Goal: Check status

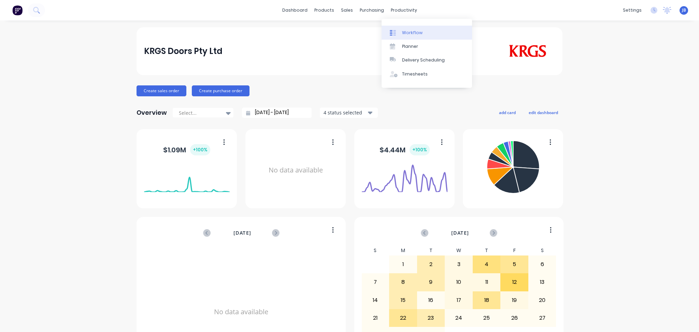
click at [397, 30] on div at bounding box center [395, 33] width 10 height 6
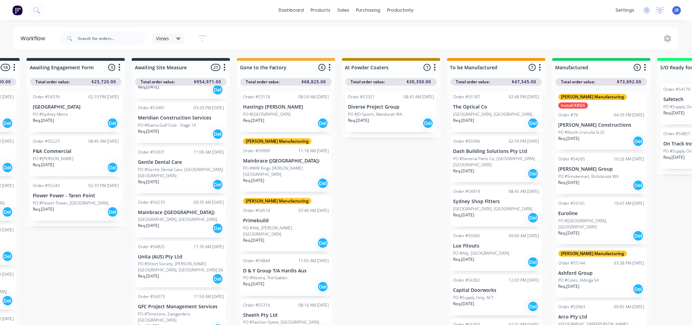
scroll to position [0, 201]
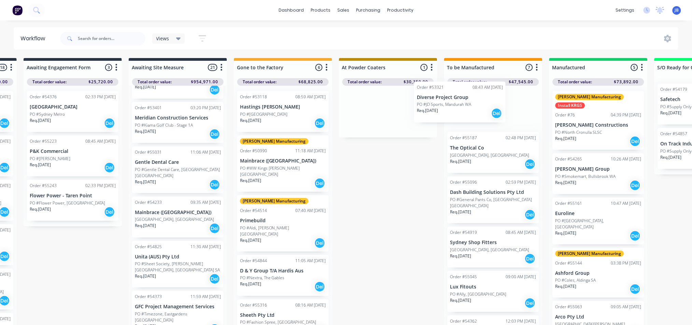
drag, startPoint x: 416, startPoint y: 106, endPoint x: 491, endPoint y: 96, distance: 75.4
click at [491, 96] on div "Submitted 17 Status colour #273444 hex #273444 Save Cancel Summaries Total orde…" at bounding box center [560, 193] width 1535 height 271
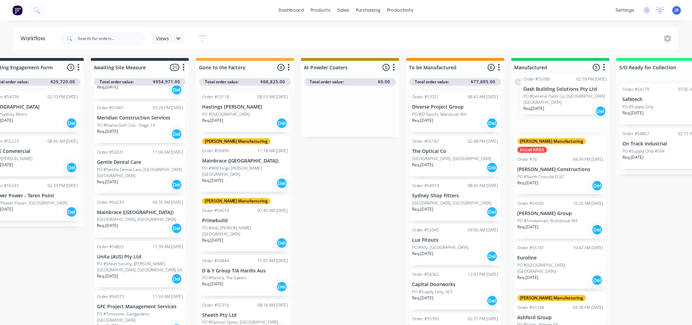
drag, startPoint x: 482, startPoint y: 214, endPoint x: 537, endPoint y: 115, distance: 113.0
click at [557, 107] on div "Submitted 17 Status colour #273444 hex #273444 Save Cancel Summaries Total orde…" at bounding box center [522, 193] width 1535 height 271
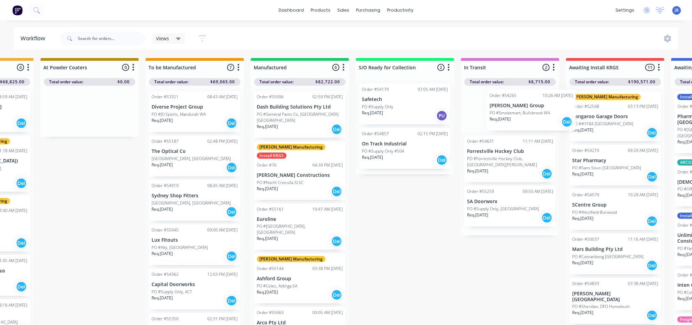
drag, startPoint x: 507, startPoint y: 211, endPoint x: 478, endPoint y: 111, distance: 103.9
click at [482, 111] on div "Submitted 17 Status colour #273444 hex #273444 Save Cancel Summaries Total orde…" at bounding box center [262, 193] width 1535 height 271
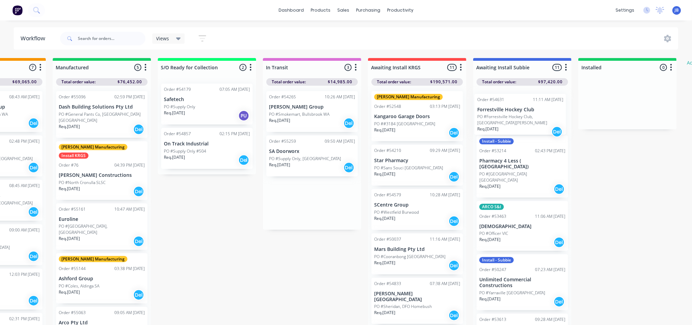
scroll to position [0, 699]
drag, startPoint x: 476, startPoint y: 151, endPoint x: 474, endPoint y: 104, distance: 46.8
click at [474, 104] on div "Submitted 17 Status colour #273444 hex #273444 Save Cancel Summaries Total orde…" at bounding box center [63, 193] width 1535 height 271
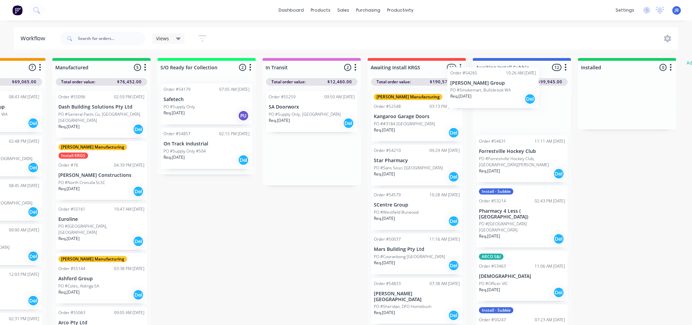
drag, startPoint x: 295, startPoint y: 114, endPoint x: 481, endPoint y: 90, distance: 187.0
click at [481, 90] on div "Submitted 17 Status colour #273444 hex #273444 Save Cancel Summaries Total orde…" at bounding box center [63, 193] width 1535 height 271
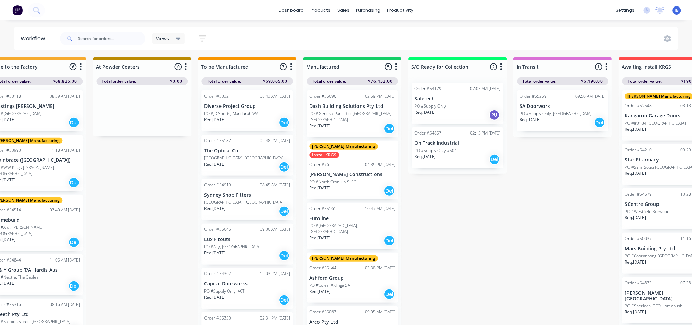
scroll to position [2, 447]
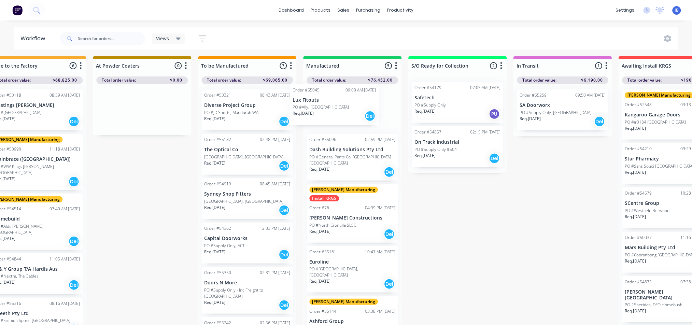
drag, startPoint x: 238, startPoint y: 246, endPoint x: 329, endPoint y: 106, distance: 167.1
click at [329, 106] on div "Submitted 17 Status colour #273444 hex #273444 Save Cancel Summaries Total orde…" at bounding box center [315, 191] width 1535 height 271
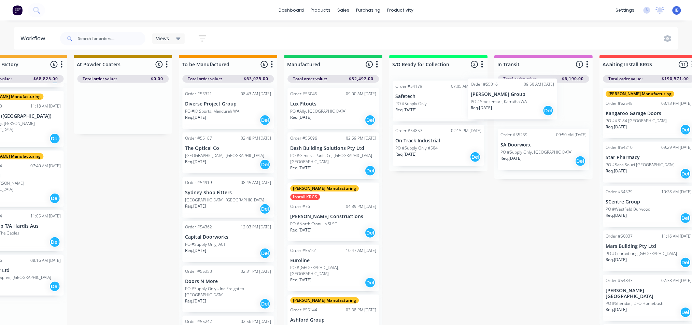
scroll to position [3, 467]
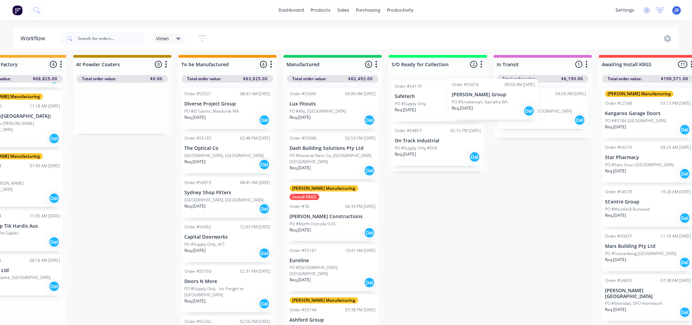
drag, startPoint x: 284, startPoint y: 316, endPoint x: 496, endPoint y: 105, distance: 298.9
click at [496, 105] on div "Submitted 17 Status colour #273444 hex #273444 Save Cancel Summaries Total orde…" at bounding box center [295, 190] width 1535 height 271
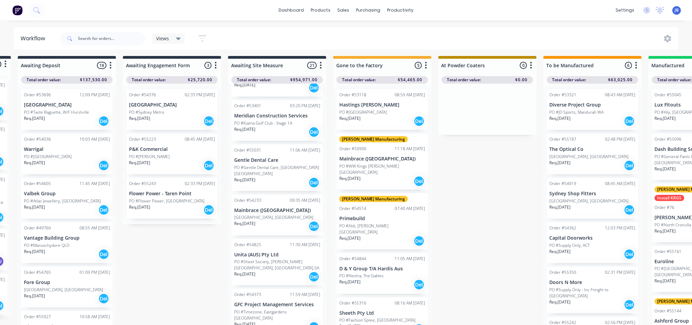
scroll to position [0, 102]
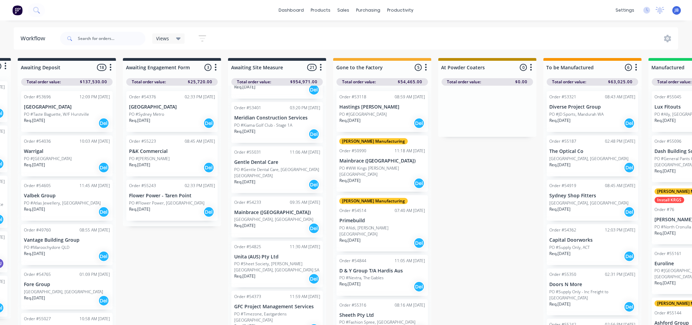
click at [368, 281] on div "Req. [DATE] Del" at bounding box center [382, 287] width 86 height 12
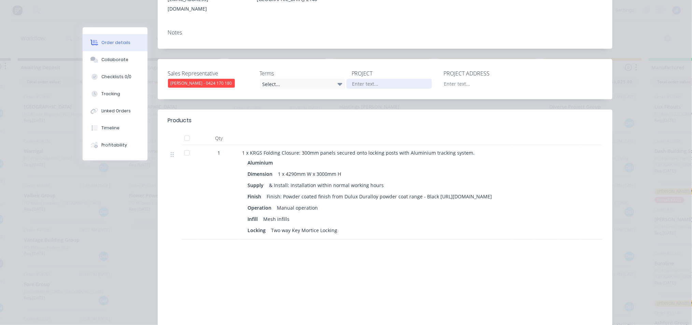
scroll to position [0, 0]
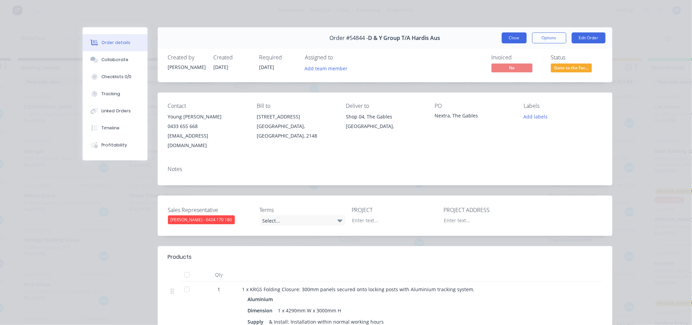
click at [505, 32] on button "Close" at bounding box center [514, 37] width 25 height 11
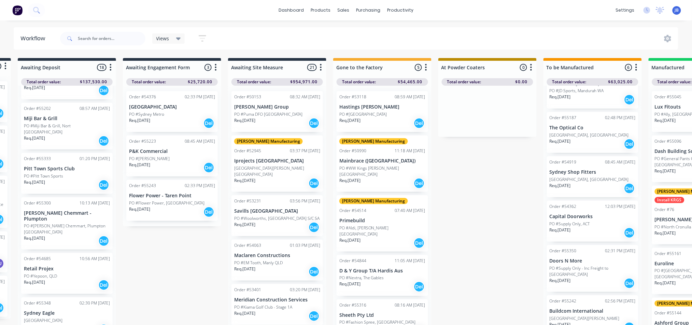
scroll to position [364, 0]
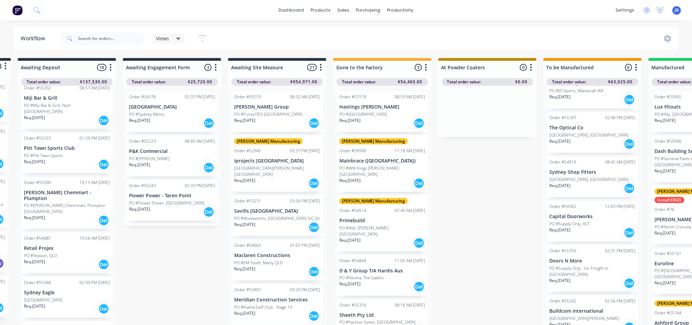
click at [67, 159] on div "Req. [DATE] Del" at bounding box center [67, 165] width 86 height 12
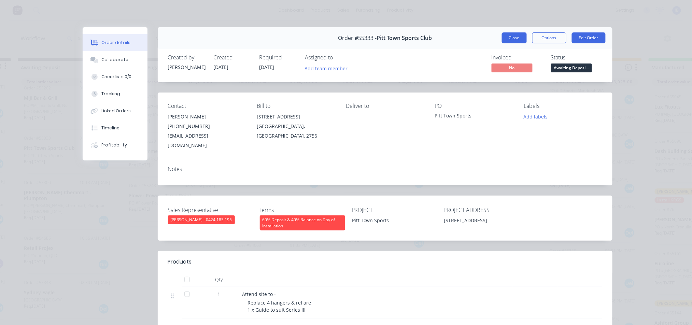
click at [503, 40] on button "Close" at bounding box center [514, 37] width 25 height 11
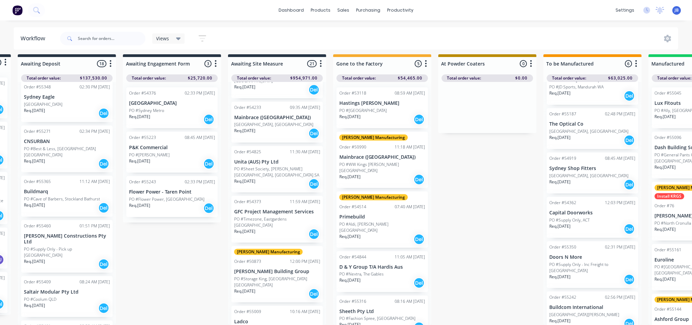
scroll to position [546, 0]
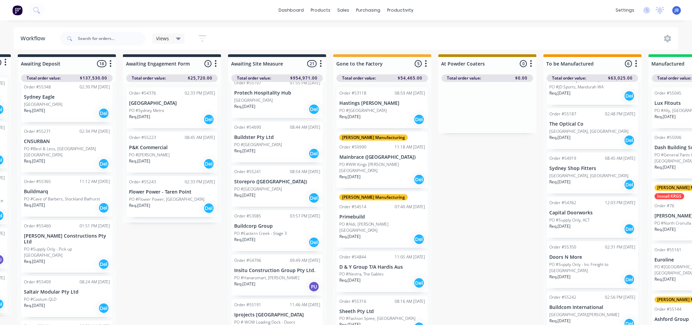
click at [159, 196] on p "PO #Flower Power, [GEOGRAPHIC_DATA]" at bounding box center [166, 199] width 75 height 6
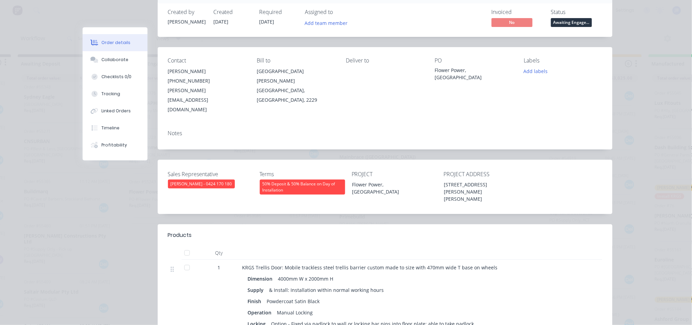
scroll to position [0, 0]
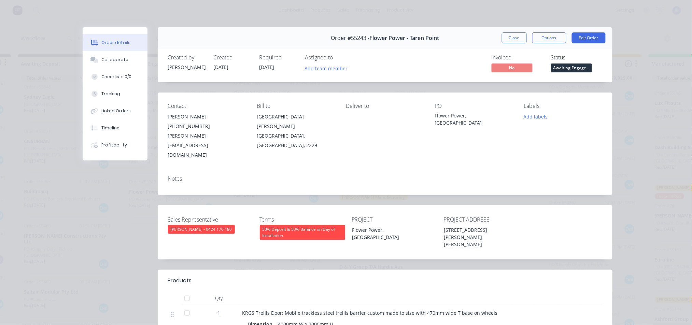
click at [511, 45] on div "Order #55243 - Flower Power - Taren Point Close Options Edit Order" at bounding box center [385, 38] width 455 height 22
click at [511, 41] on button "Close" at bounding box center [514, 37] width 25 height 11
